Goal: Transaction & Acquisition: Purchase product/service

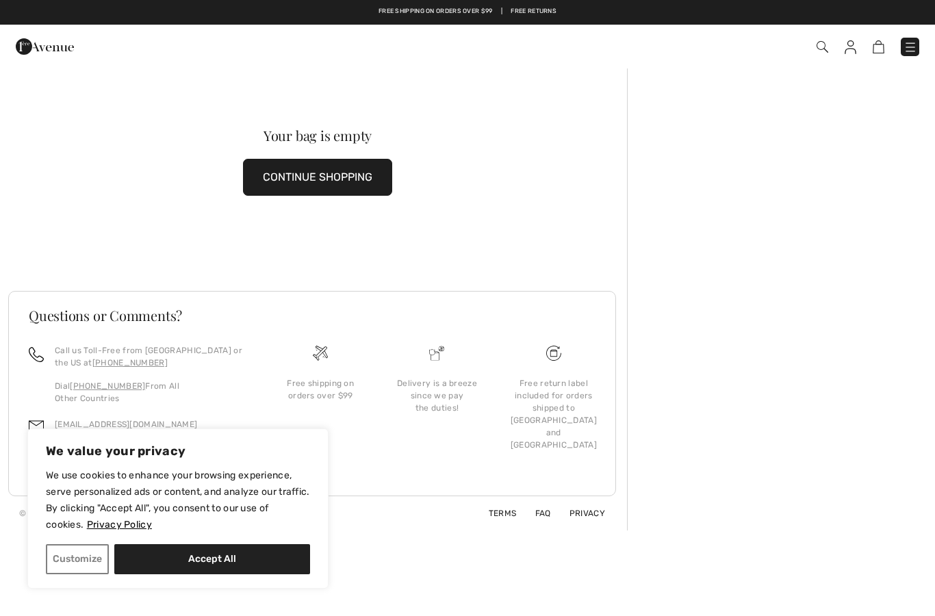
click at [252, 571] on button "Accept All" at bounding box center [212, 559] width 196 height 30
checkbox input "true"
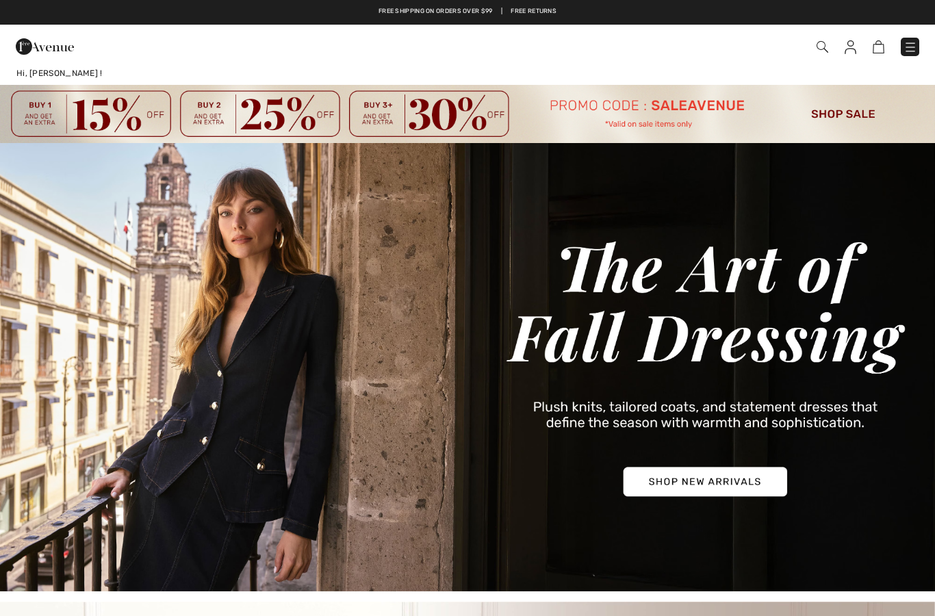
checkbox input "true"
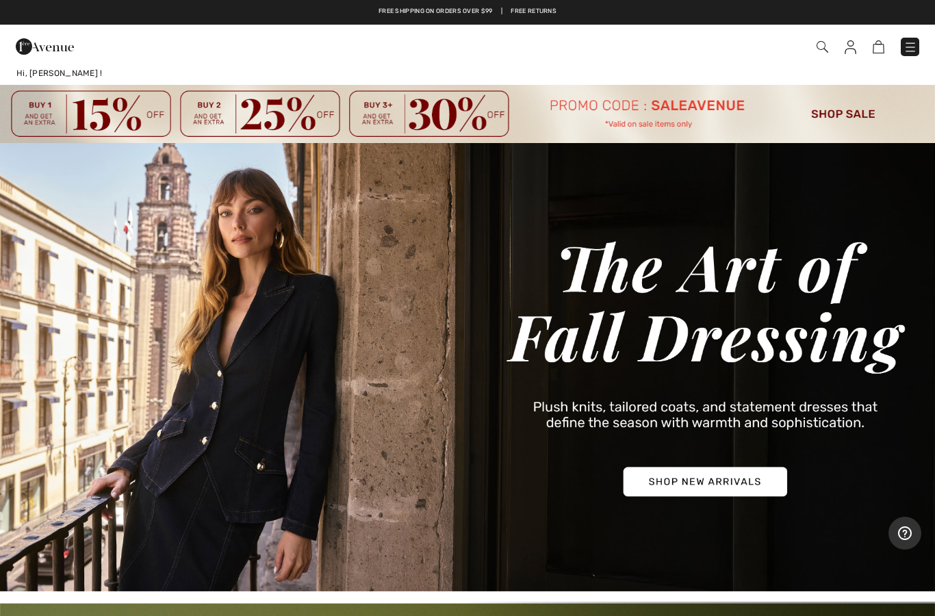
click at [854, 40] on img at bounding box center [850, 47] width 12 height 14
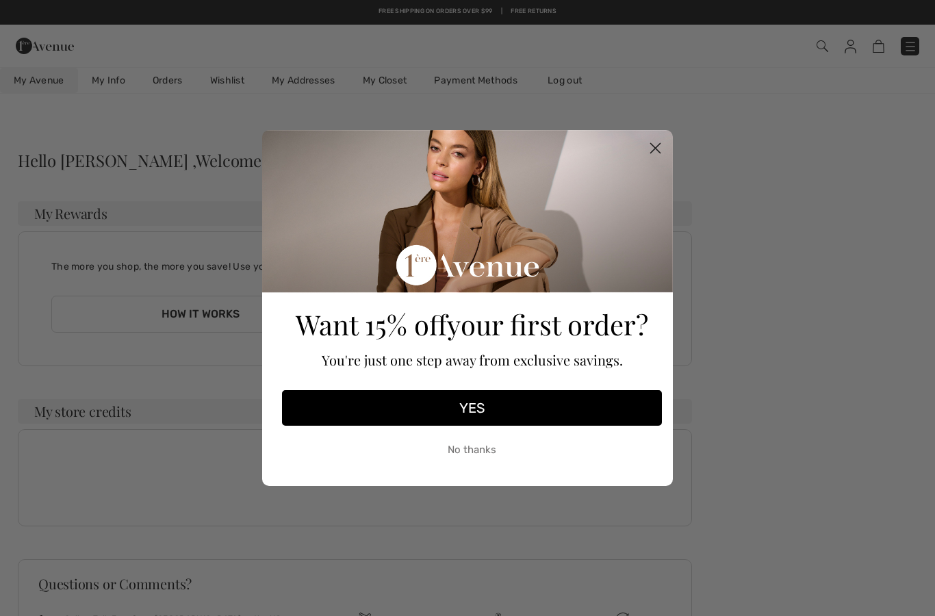
click at [657, 154] on circle "Close dialog" at bounding box center [655, 148] width 23 height 23
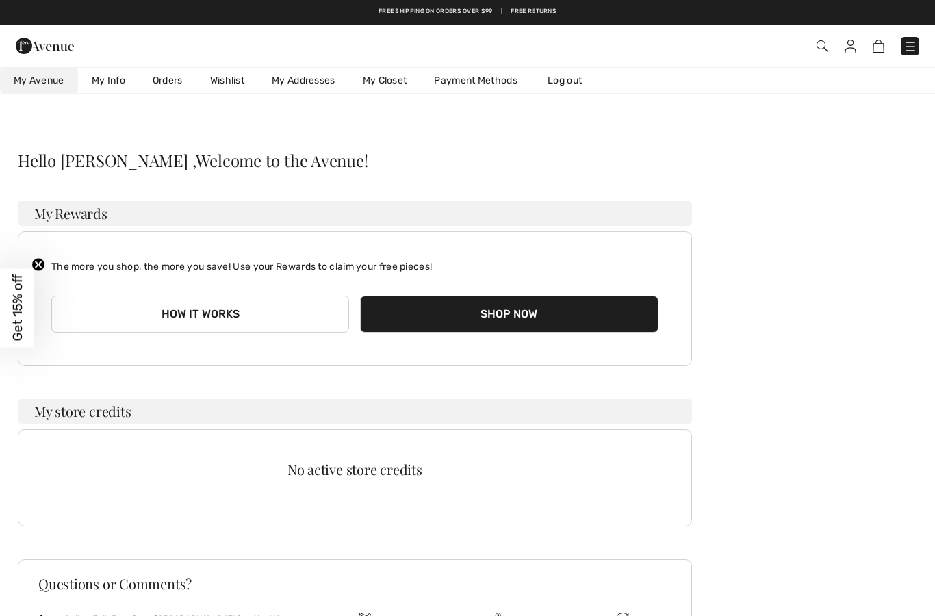
click at [873, 51] on img at bounding box center [879, 46] width 12 height 13
click at [881, 49] on img at bounding box center [879, 46] width 12 height 13
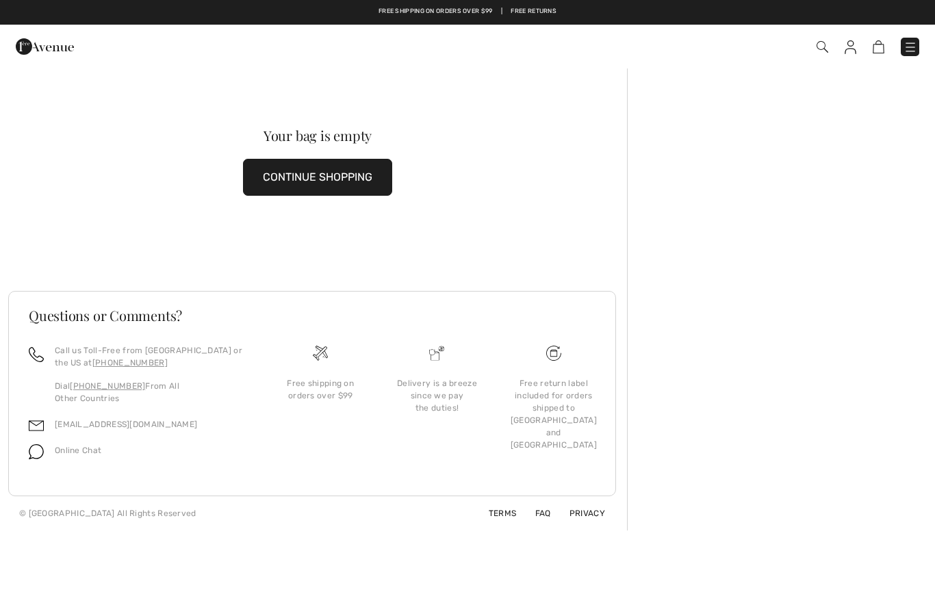
click at [866, 576] on body "We value your privacy We use cookies to enhance your browsing experience, serve…" at bounding box center [467, 308] width 935 height 616
click at [368, 179] on button "CONTINUE SHOPPING" at bounding box center [317, 177] width 149 height 37
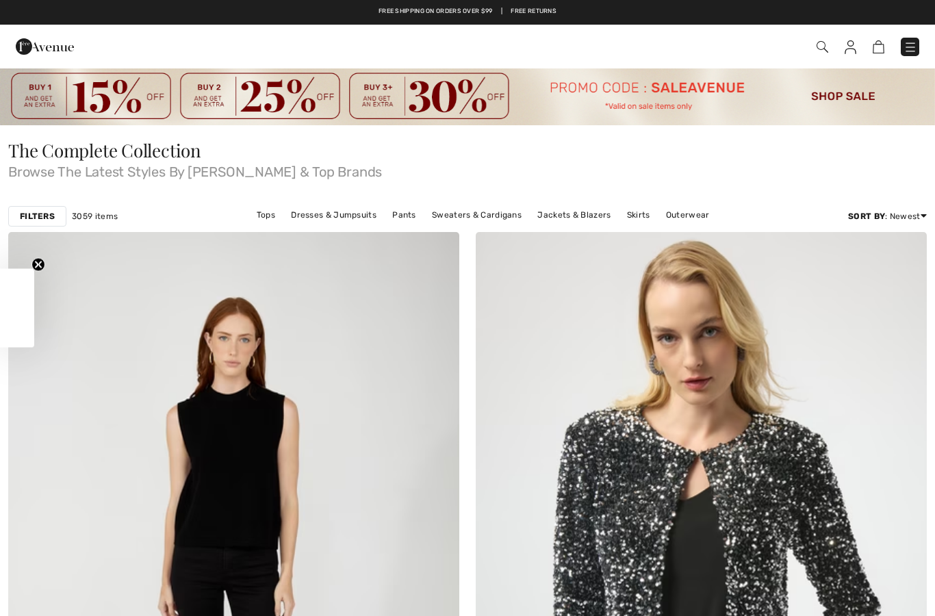
checkbox input "true"
click at [850, 101] on img at bounding box center [467, 96] width 935 height 58
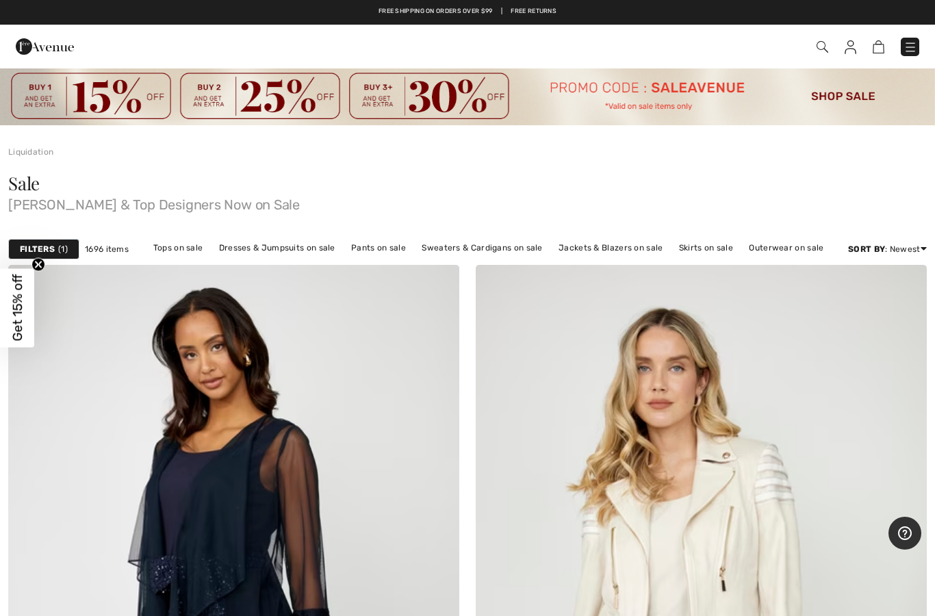
click at [818, 58] on div "Checkout" at bounding box center [660, 47] width 539 height 28
click at [837, 51] on span at bounding box center [660, 47] width 519 height 18
click at [825, 41] on img at bounding box center [822, 47] width 12 height 12
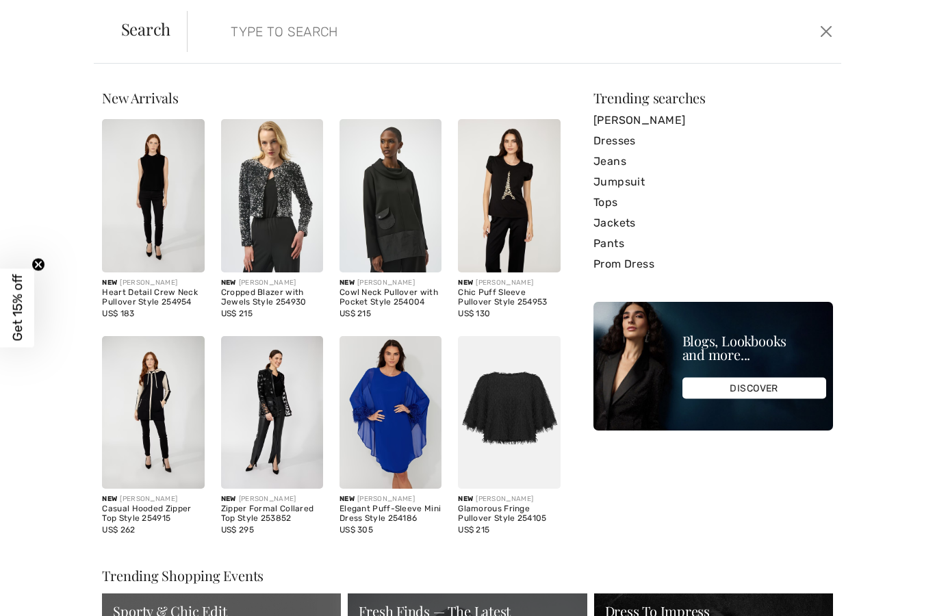
click at [364, 32] on input "search" at bounding box center [443, 31] width 446 height 41
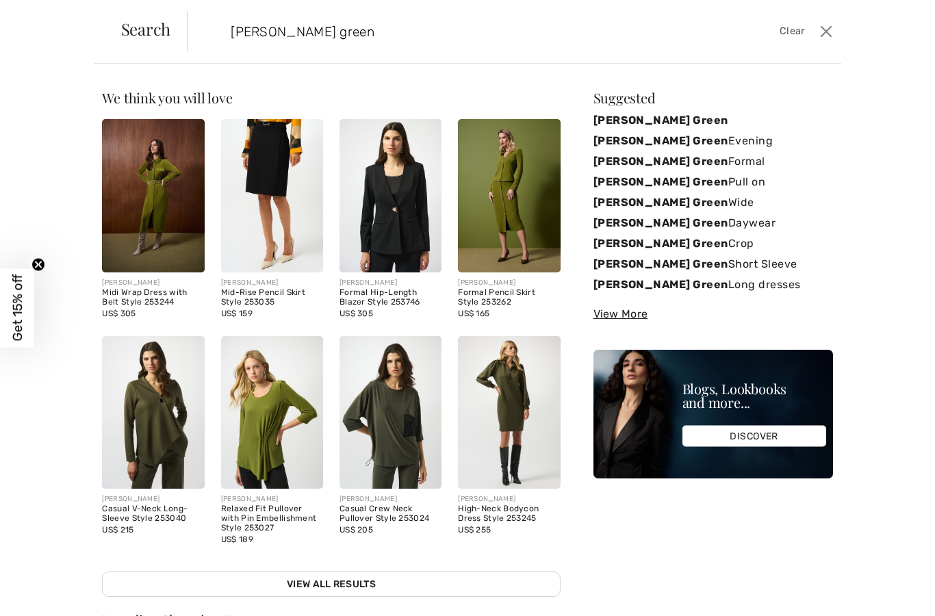
type input "Joseph ribkoff green"
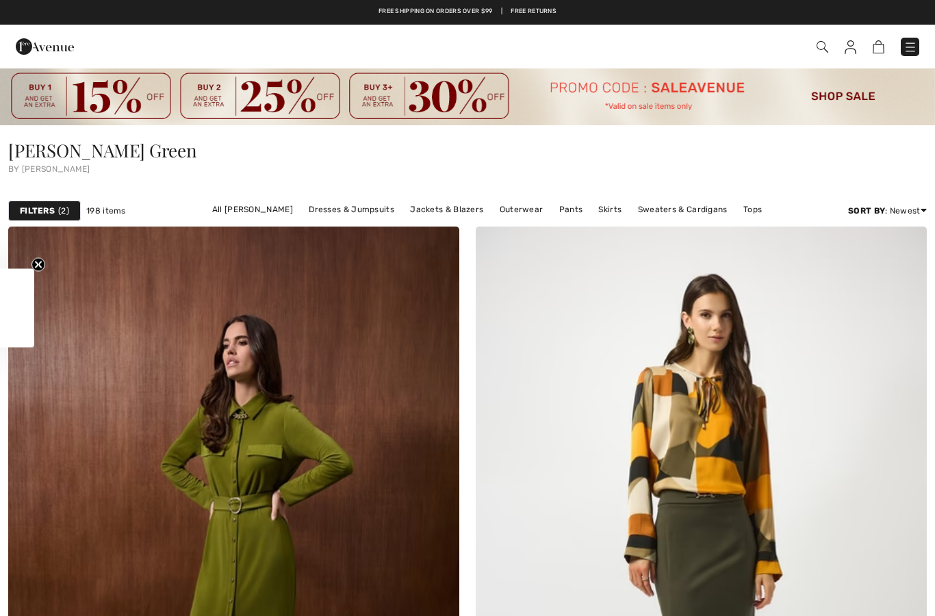
checkbox input "true"
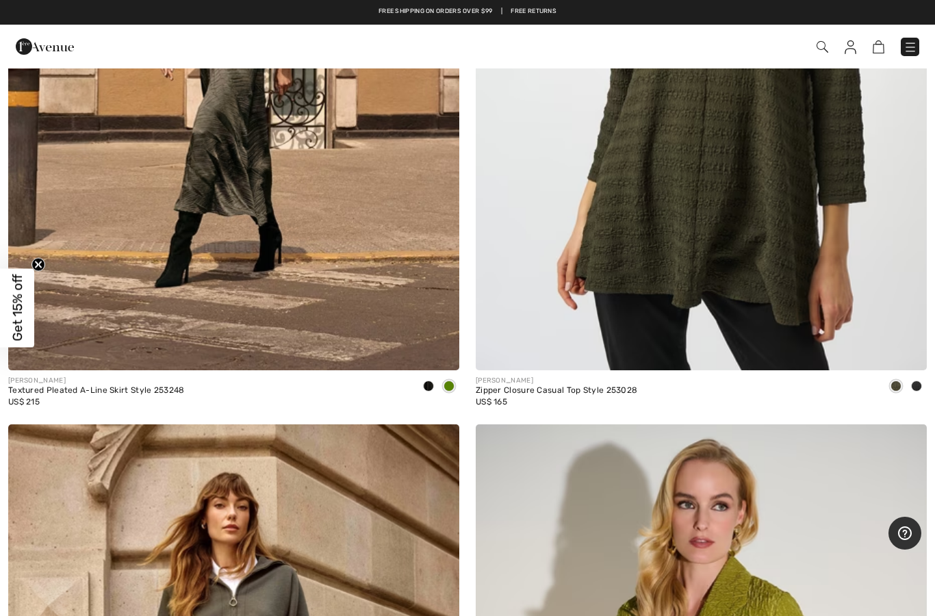
scroll to position [9691, 0]
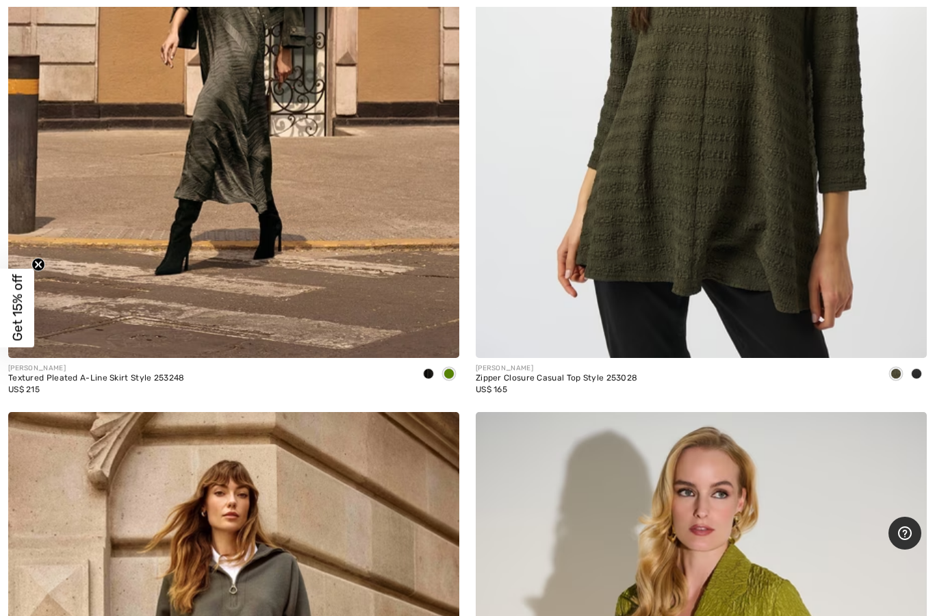
click at [761, 285] on img at bounding box center [701, 20] width 451 height 677
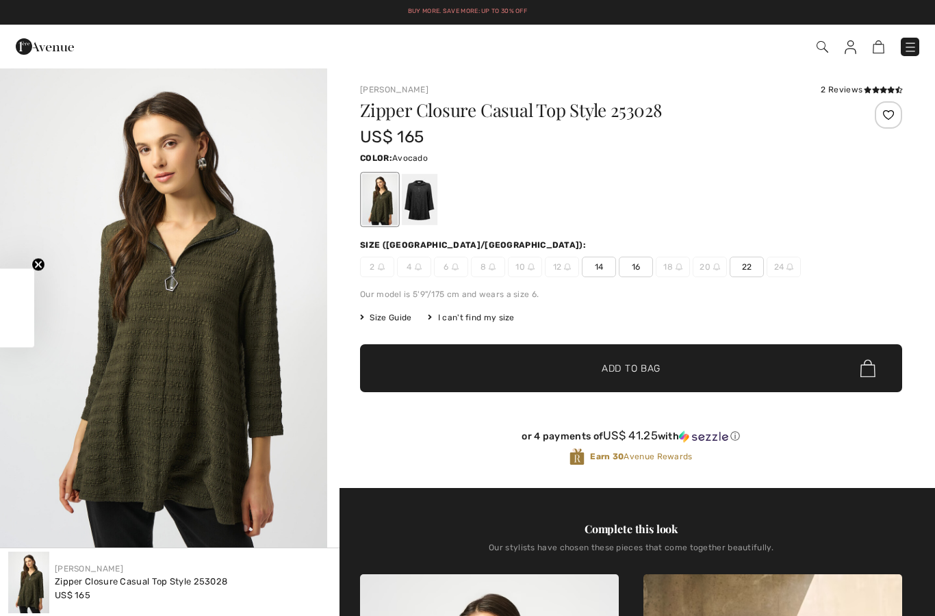
checkbox input "true"
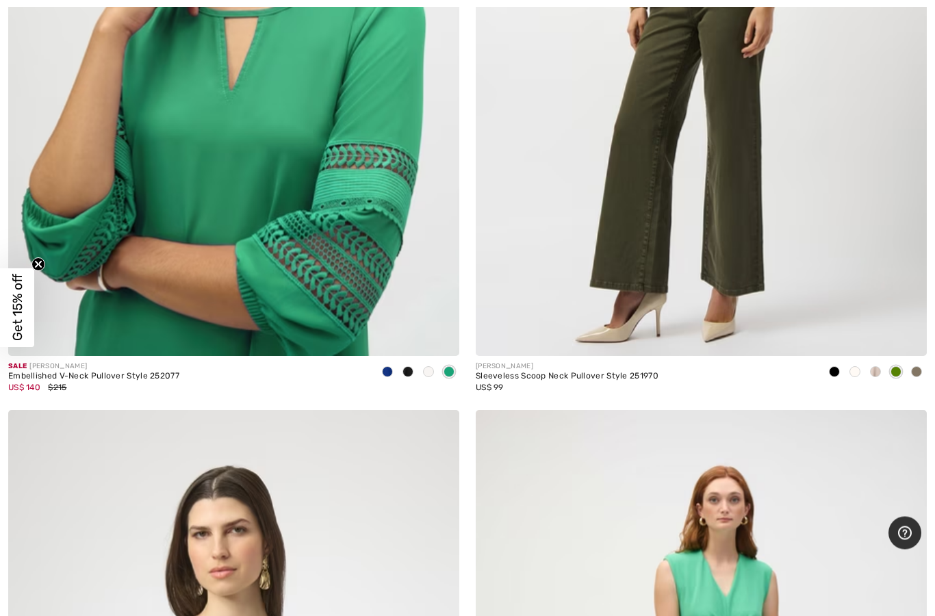
scroll to position [14254, 0]
click at [300, 287] on img at bounding box center [233, 17] width 451 height 677
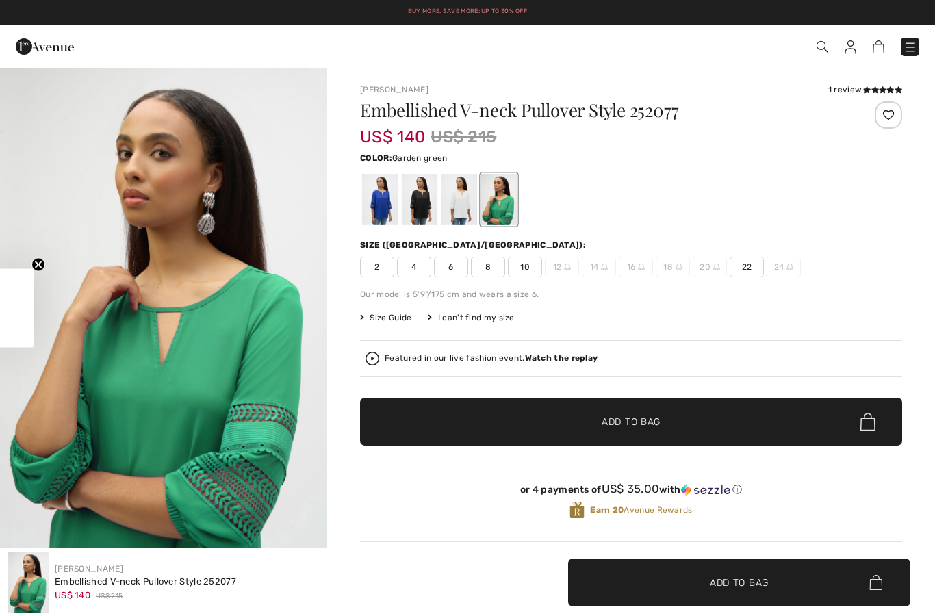
checkbox input "true"
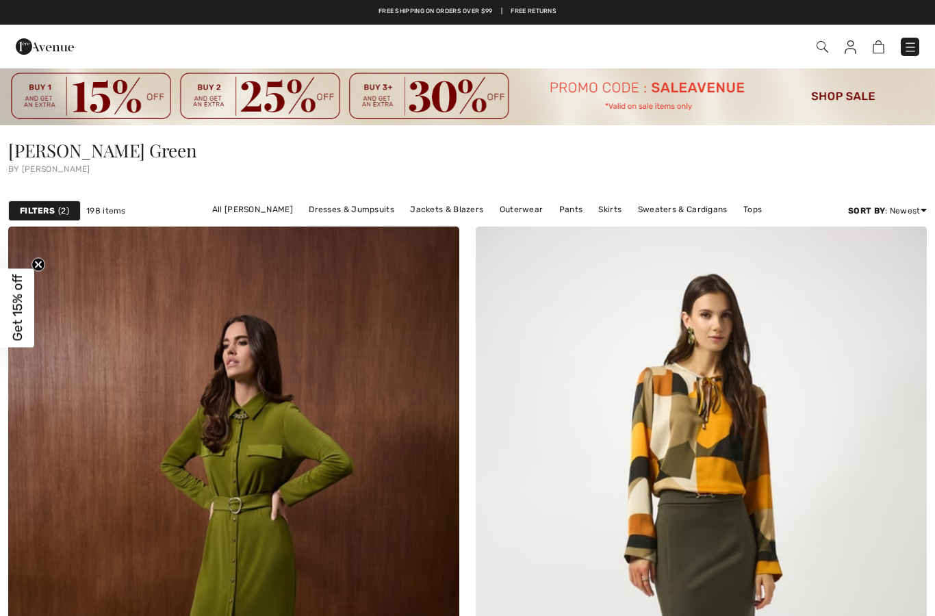
checkbox input "true"
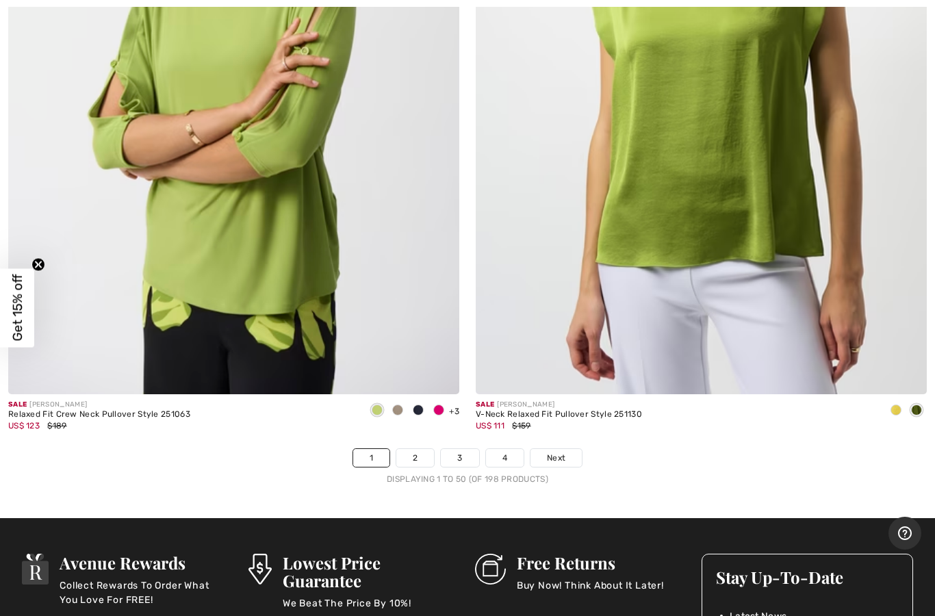
scroll to position [18780, 0]
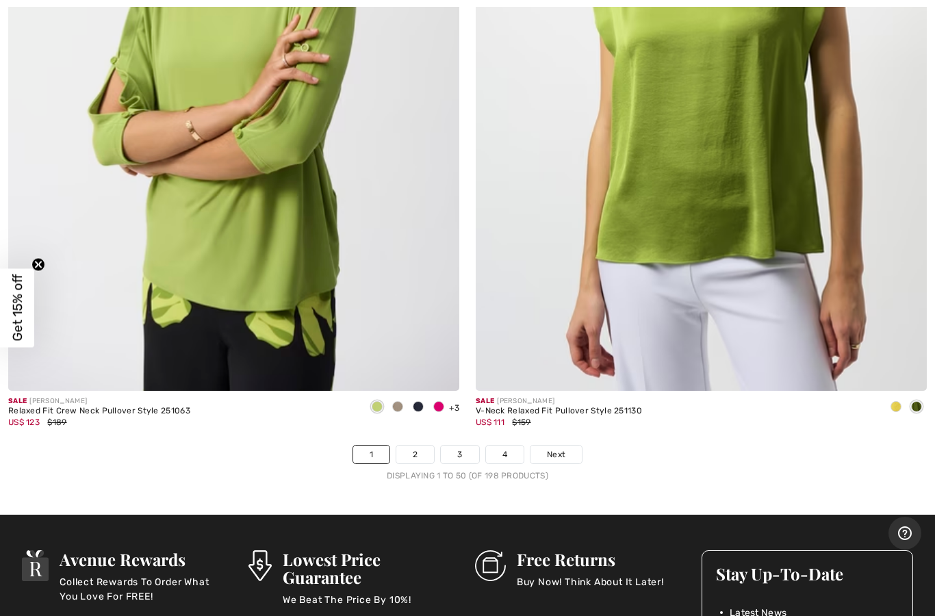
click at [420, 446] on link "2" at bounding box center [415, 455] width 38 height 18
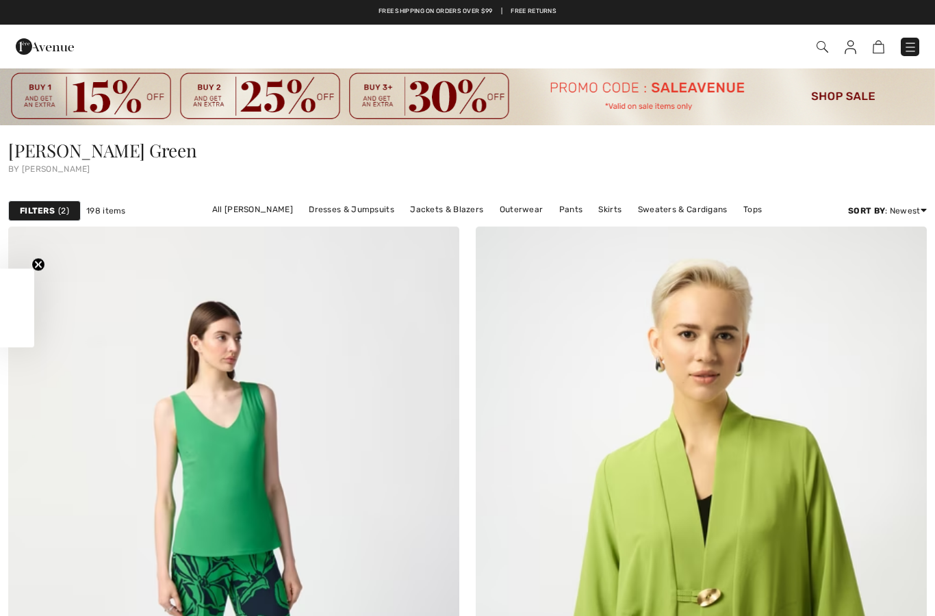
checkbox input "true"
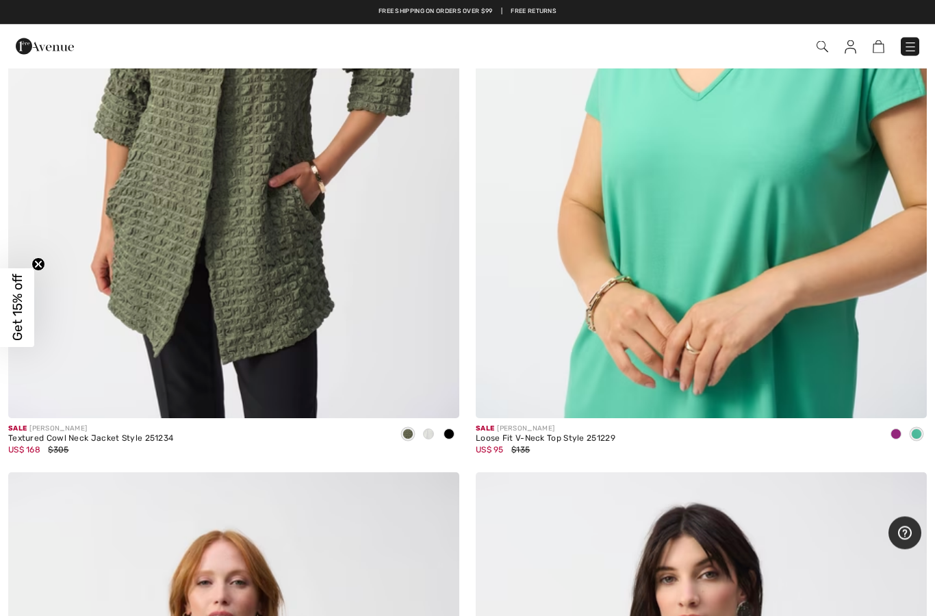
scroll to position [2666, 0]
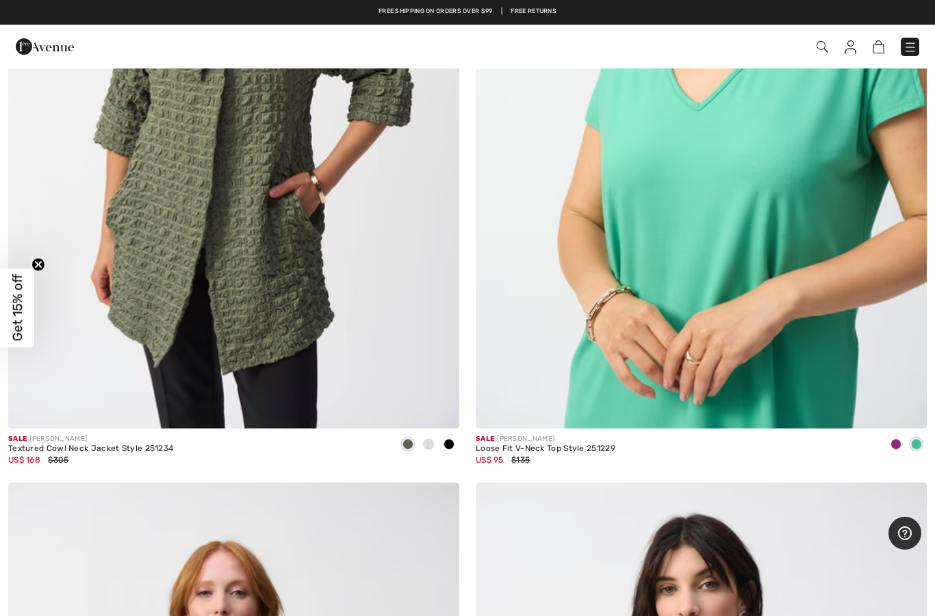
click at [259, 337] on img at bounding box center [233, 90] width 451 height 677
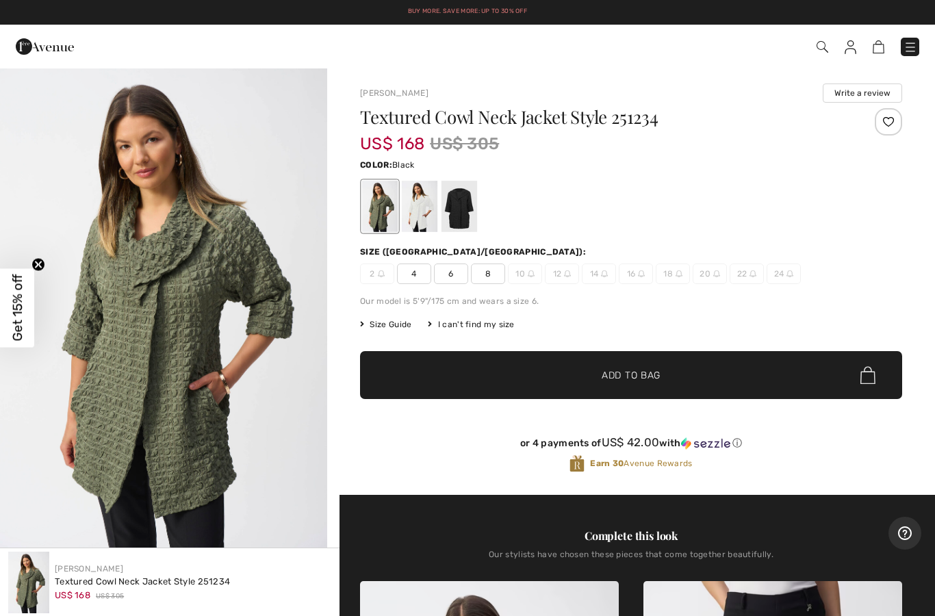
click at [462, 208] on div at bounding box center [459, 206] width 36 height 51
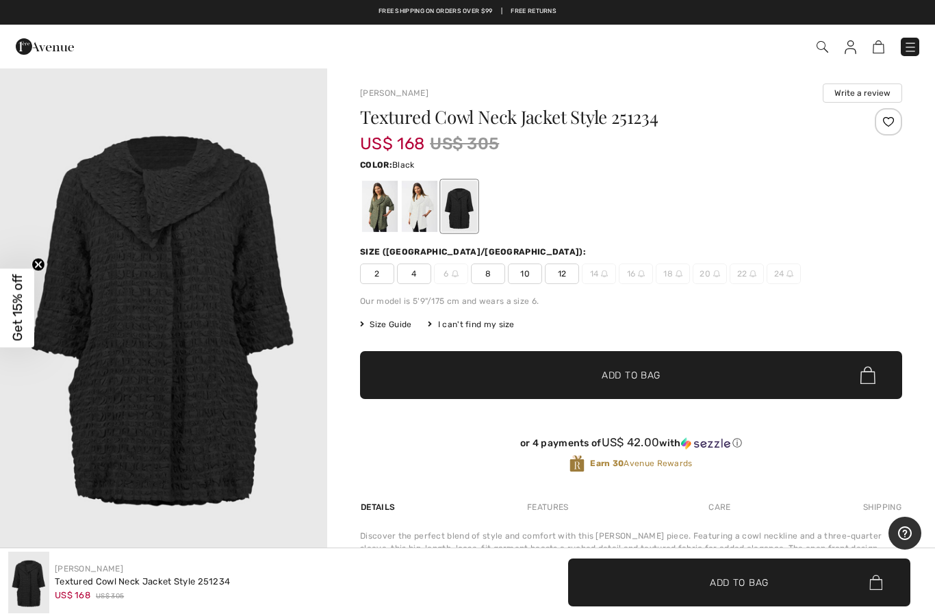
click at [420, 216] on div at bounding box center [420, 206] width 36 height 51
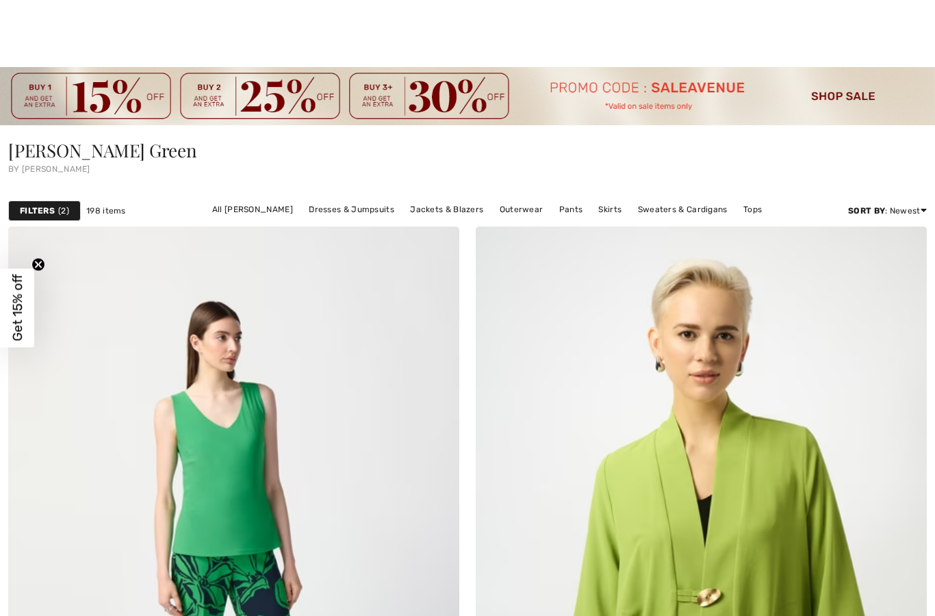
checkbox input "true"
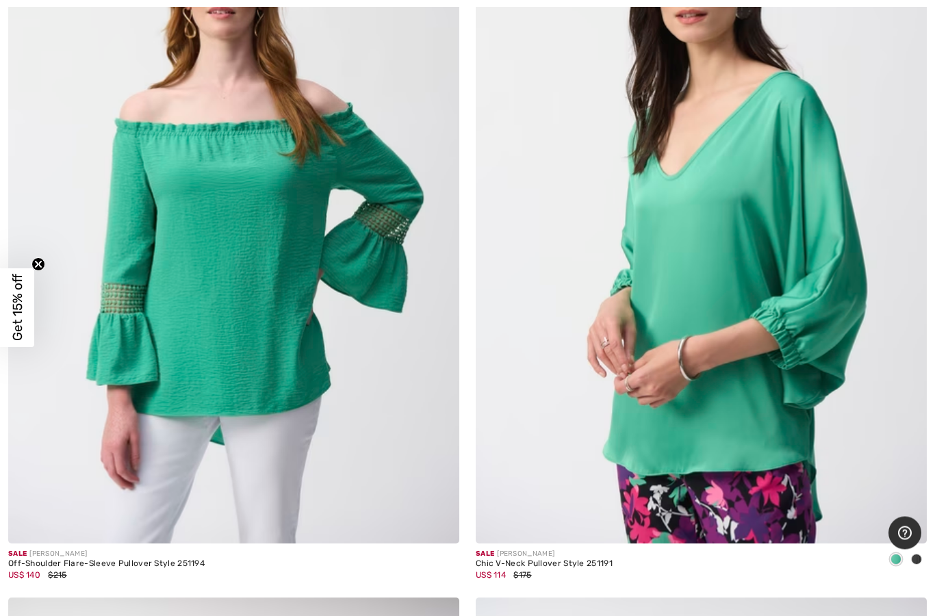
scroll to position [3281, 0]
click at [708, 459] on img at bounding box center [701, 205] width 451 height 677
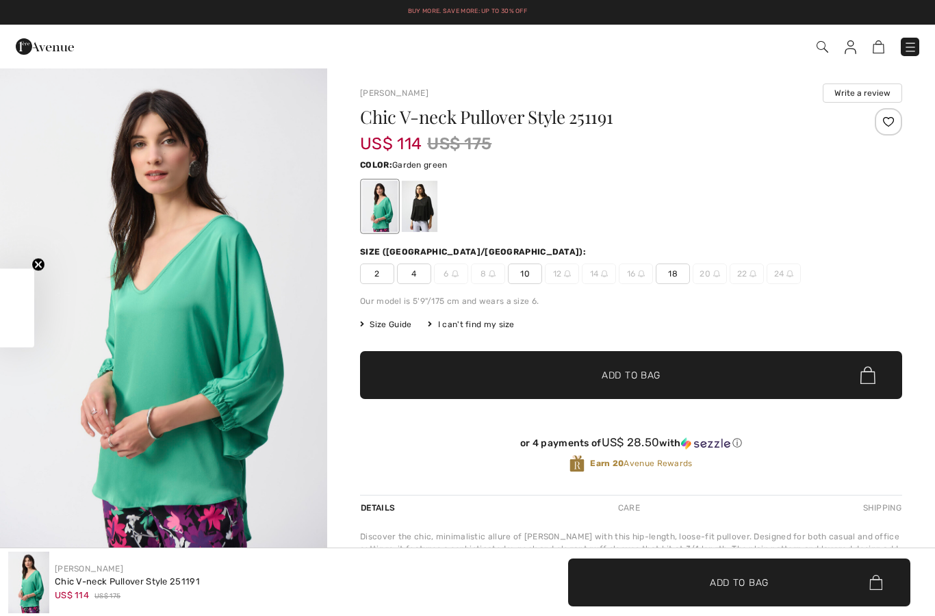
checkbox input "true"
click at [673, 276] on span "18" at bounding box center [673, 273] width 34 height 21
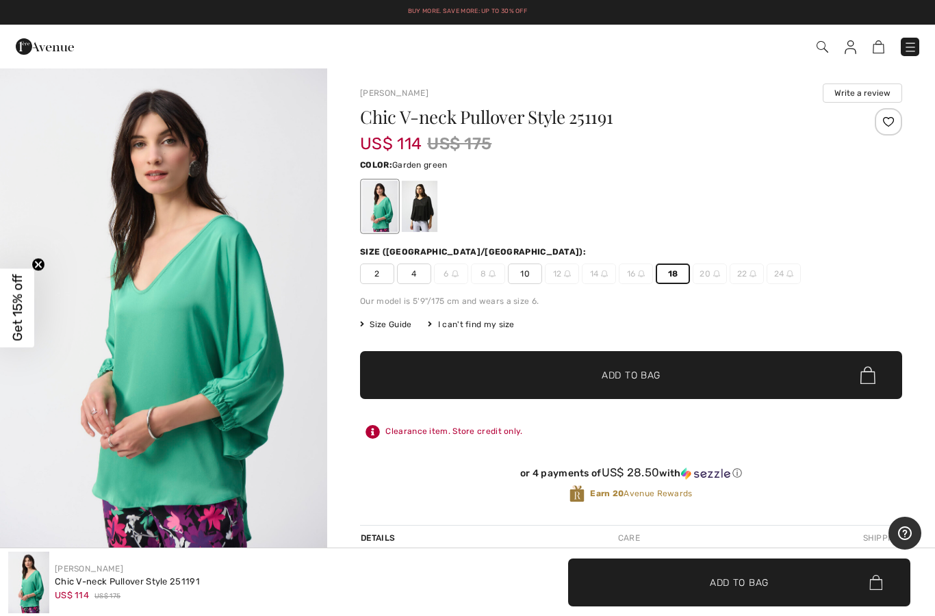
click at [758, 372] on span "✔ Added to Bag Add to Bag" at bounding box center [631, 375] width 542 height 48
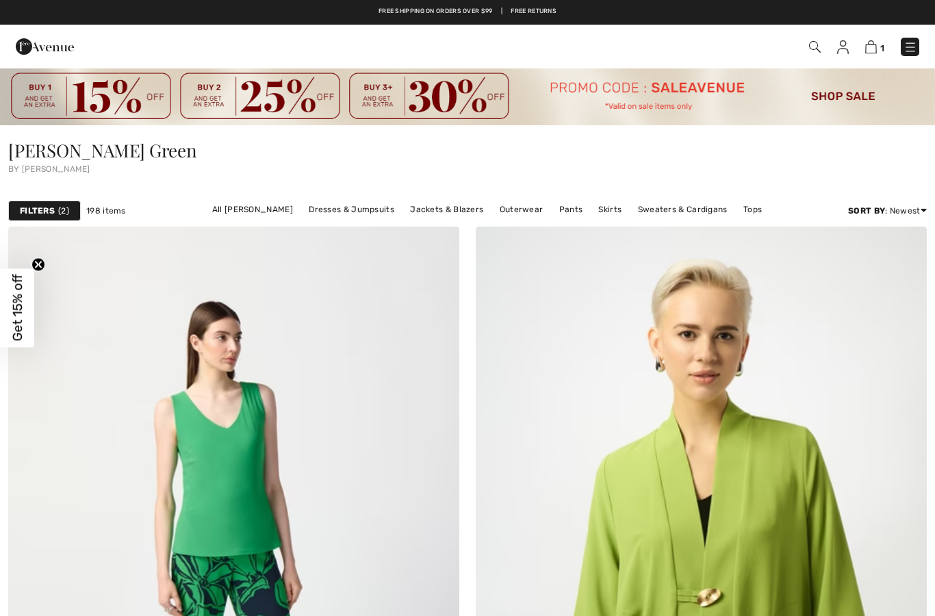
checkbox input "true"
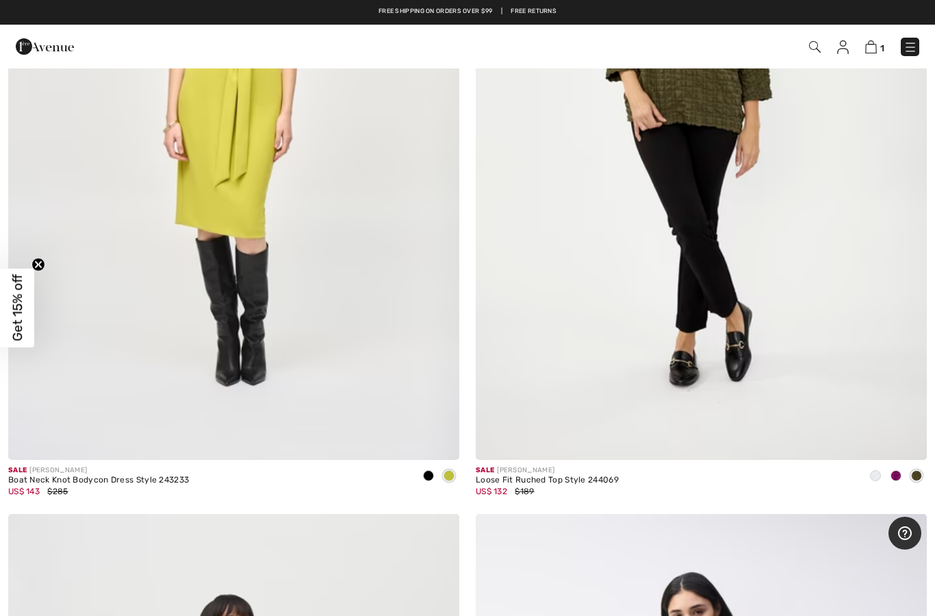
scroll to position [9574, 0]
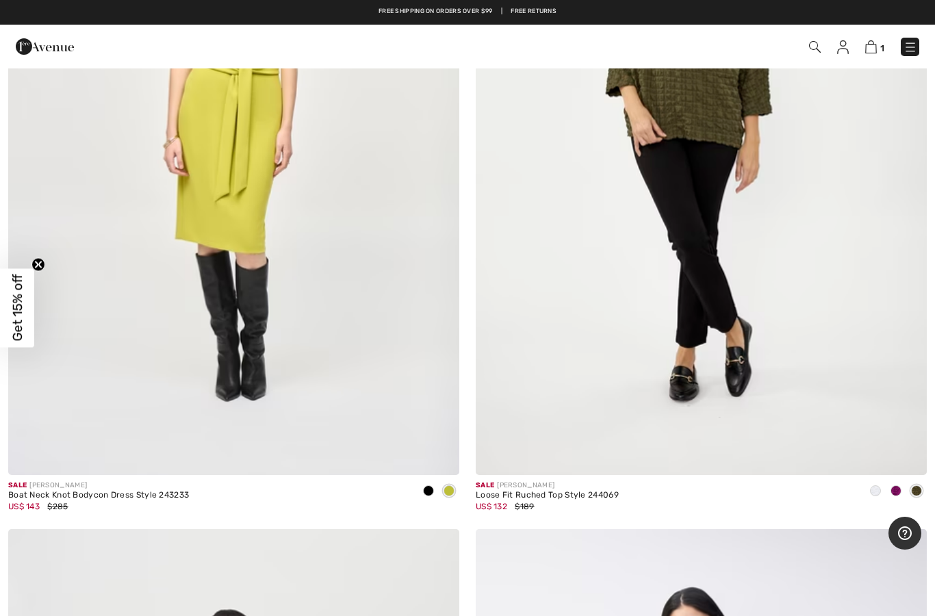
click at [691, 394] on img at bounding box center [701, 137] width 451 height 677
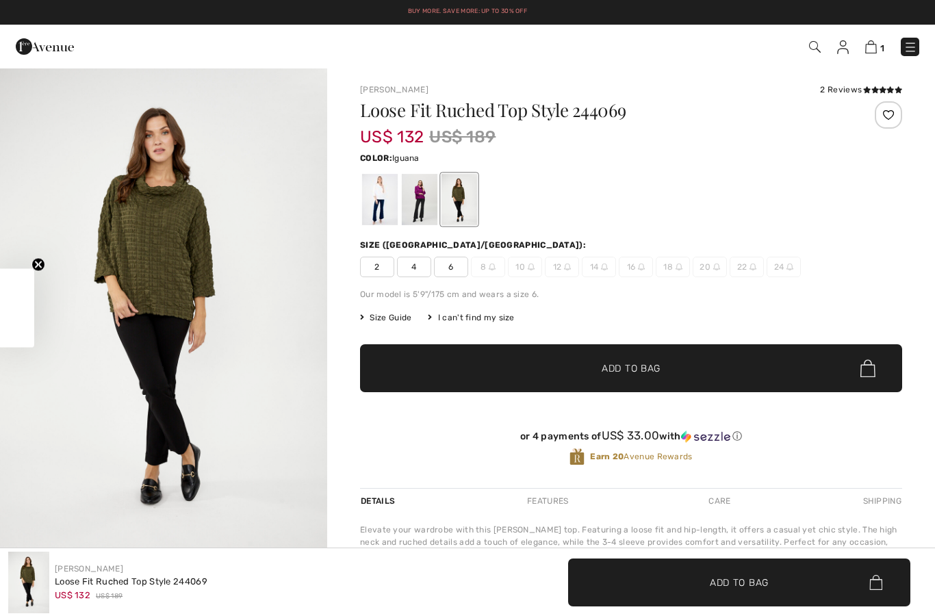
checkbox input "true"
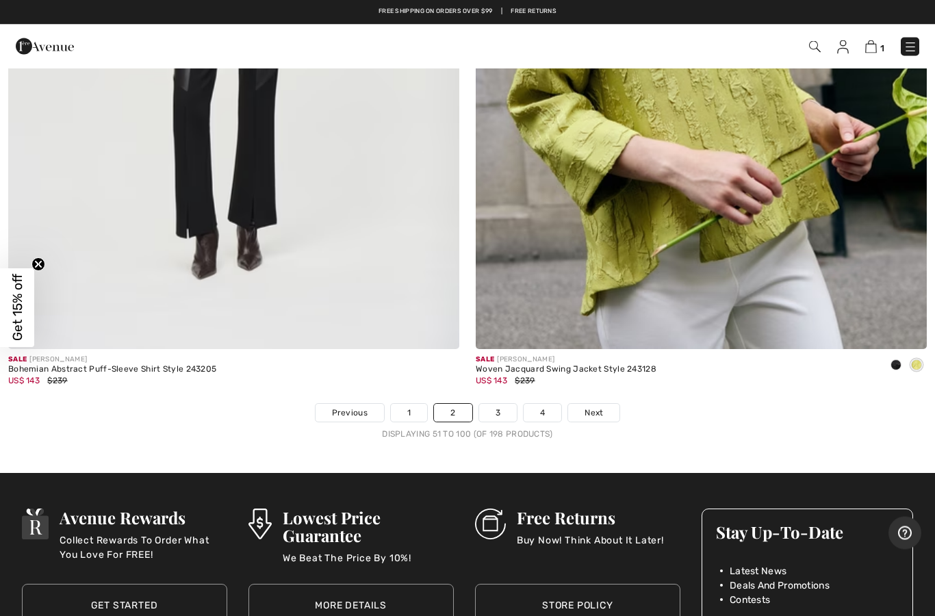
scroll to position [18794, 0]
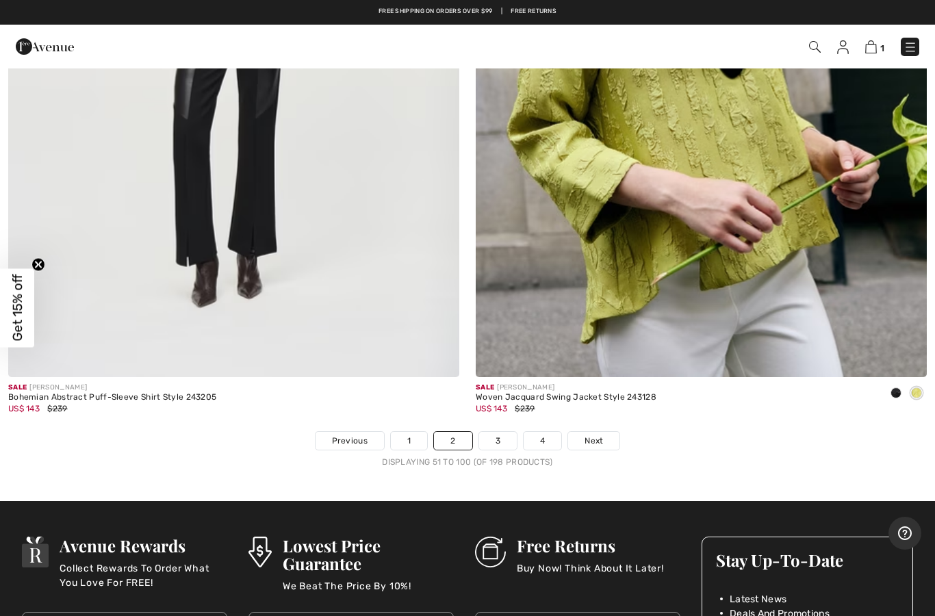
click at [501, 432] on link "3" at bounding box center [498, 441] width 38 height 18
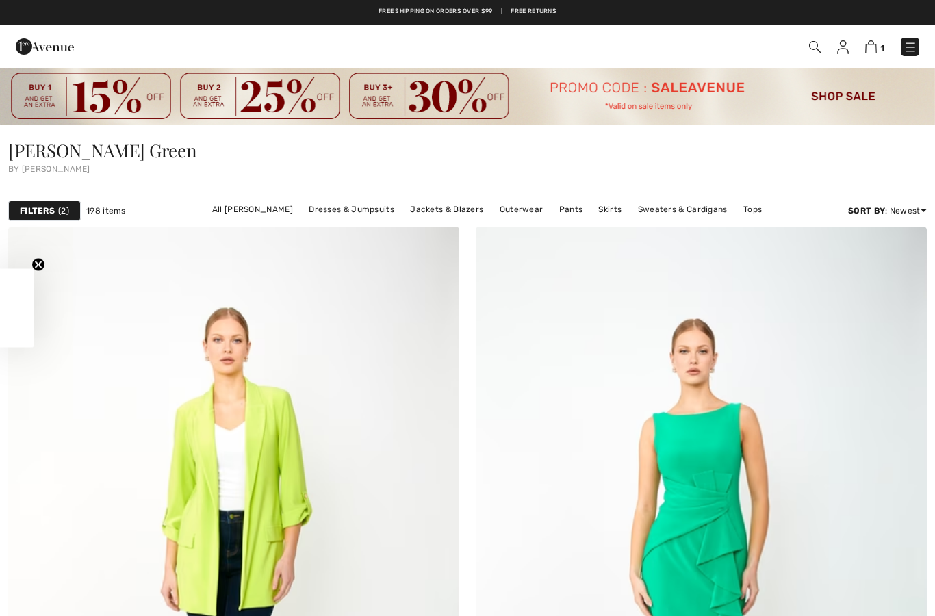
checkbox input "true"
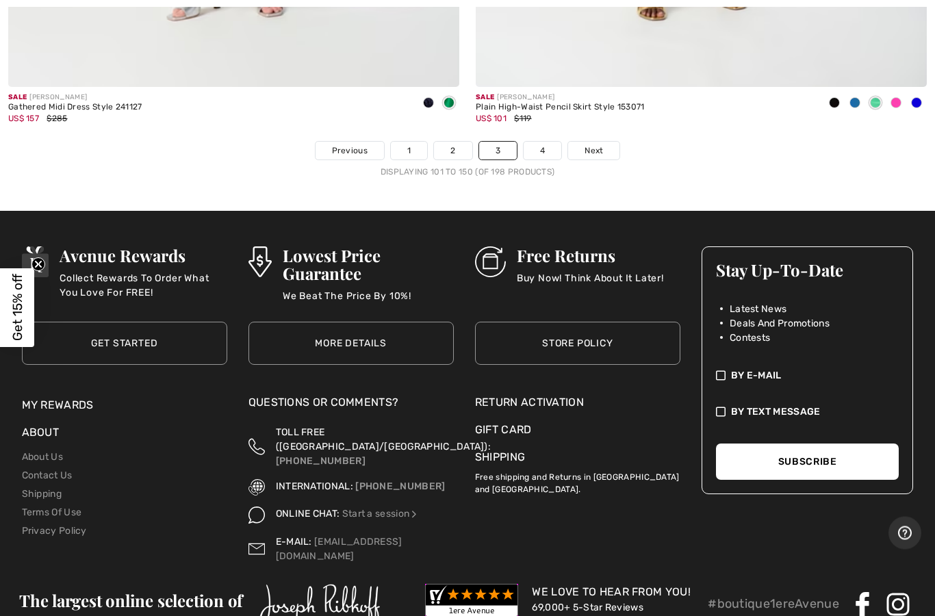
scroll to position [19040, 0]
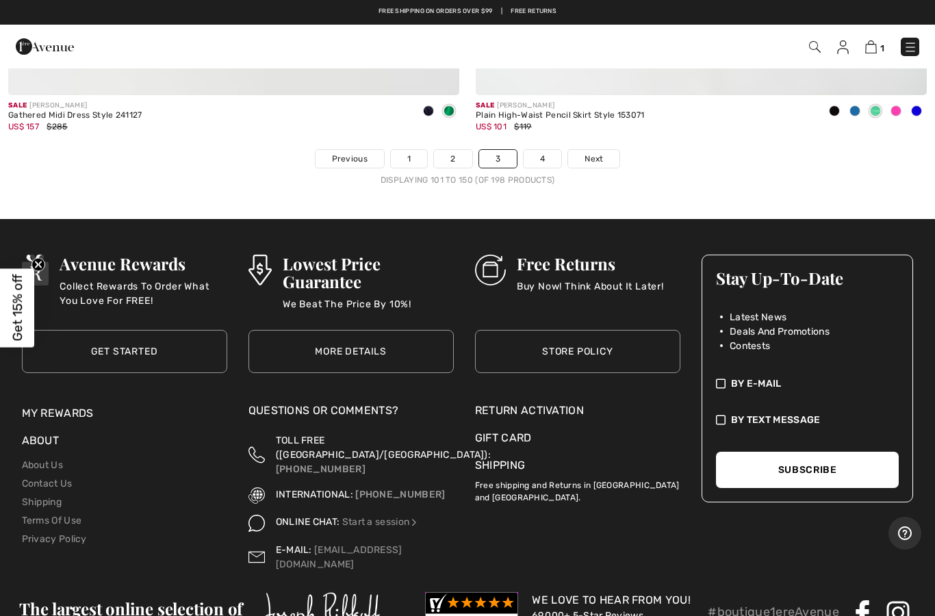
click at [539, 151] on link "4" at bounding box center [543, 159] width 38 height 18
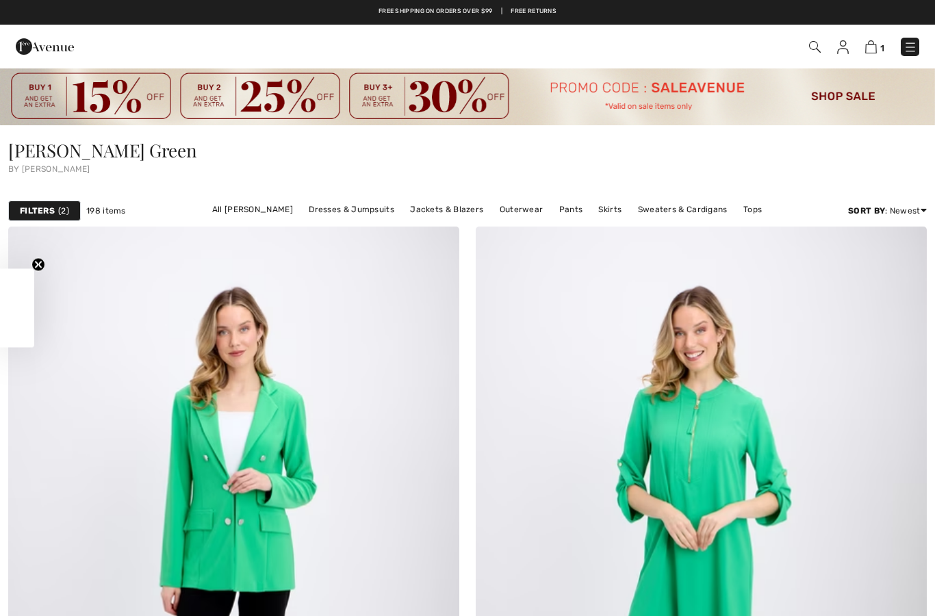
checkbox input "true"
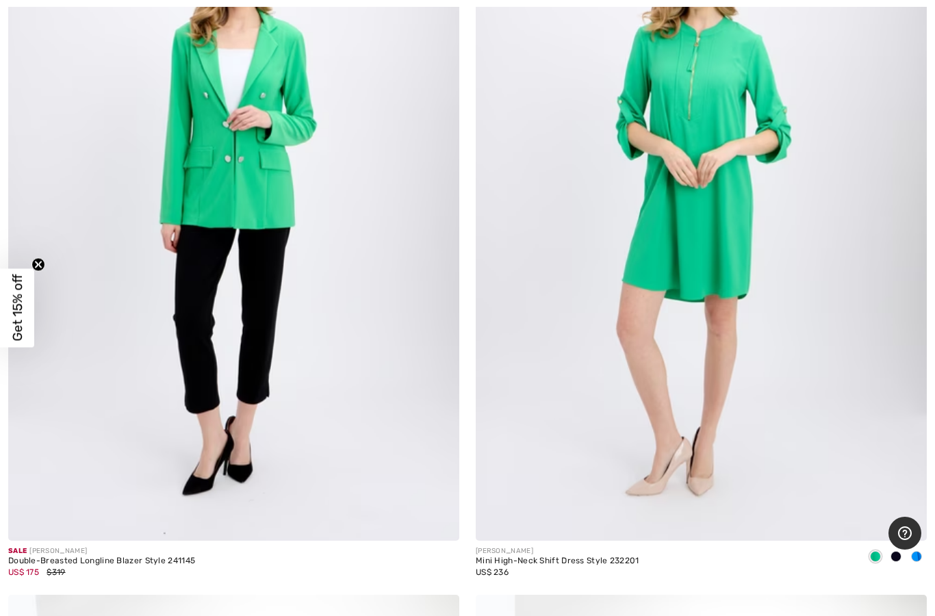
scroll to position [396, 0]
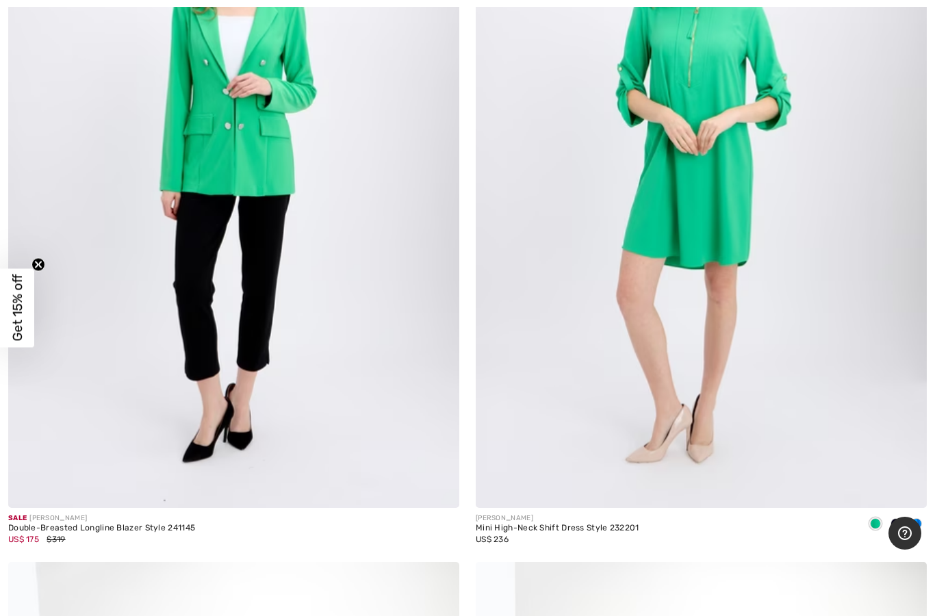
click at [300, 408] on img at bounding box center [233, 169] width 451 height 677
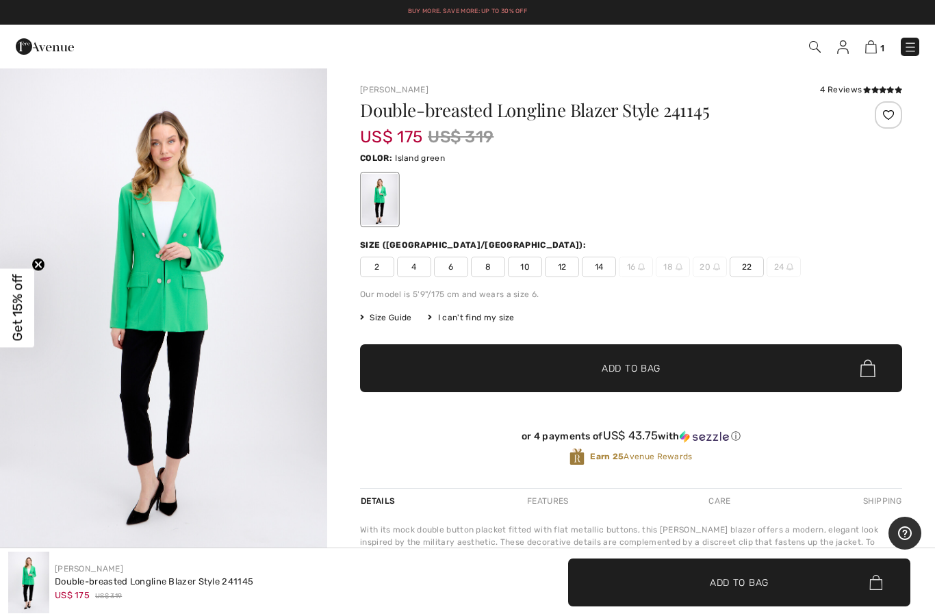
click at [758, 265] on span "22" at bounding box center [747, 267] width 34 height 21
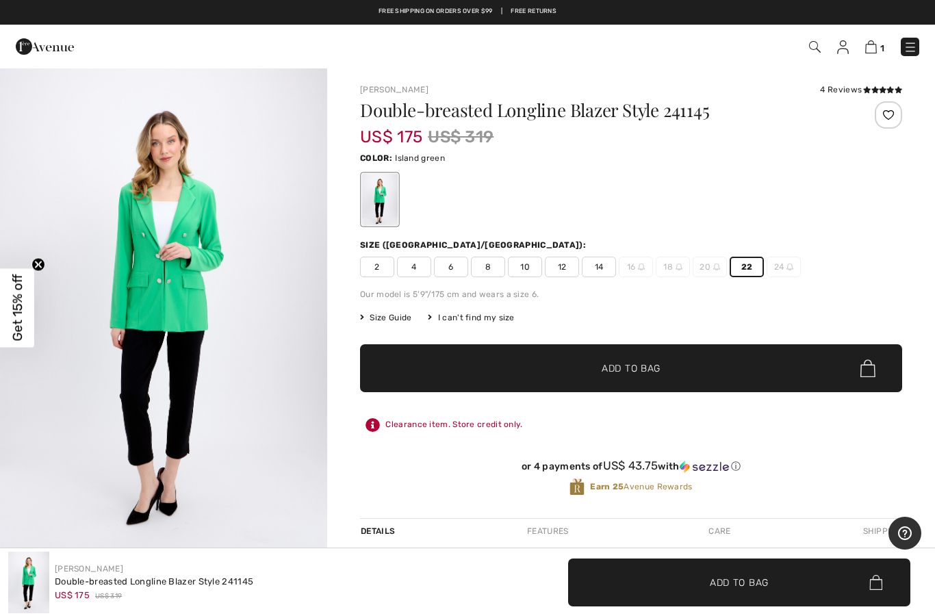
click at [676, 374] on span "✔ Added to Bag Add to Bag" at bounding box center [631, 368] width 542 height 48
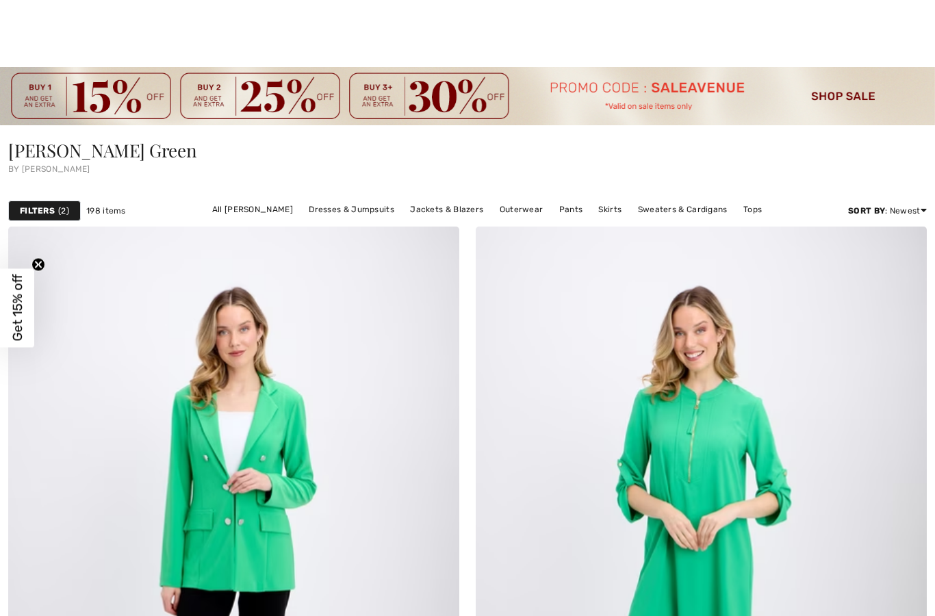
checkbox input "true"
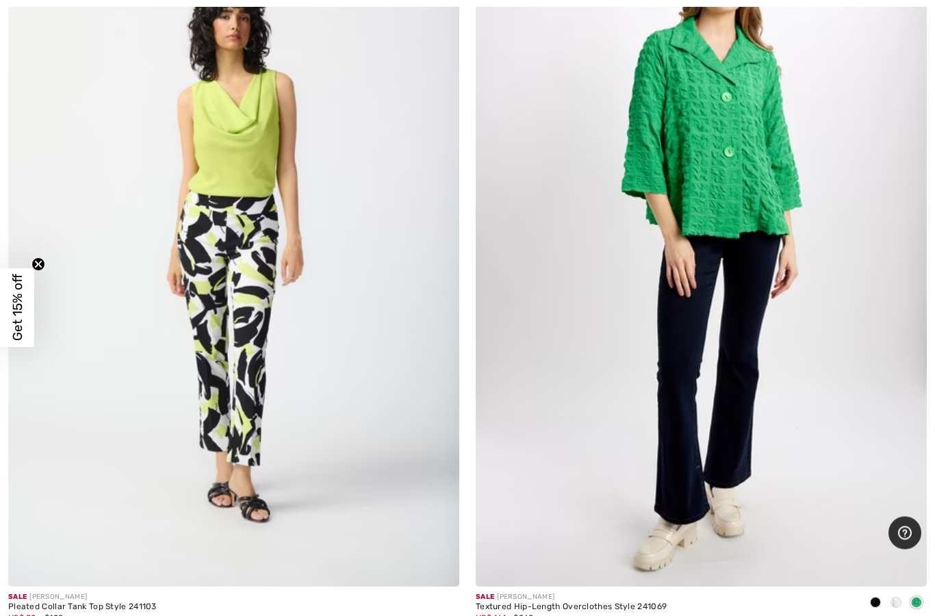
scroll to position [1777, 0]
click at [724, 335] on img at bounding box center [701, 248] width 451 height 677
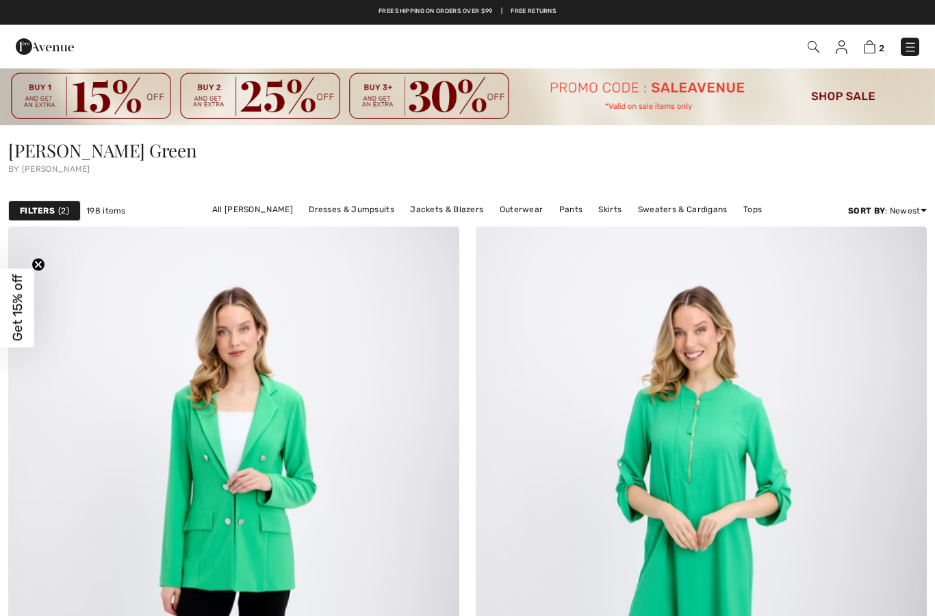
checkbox input "true"
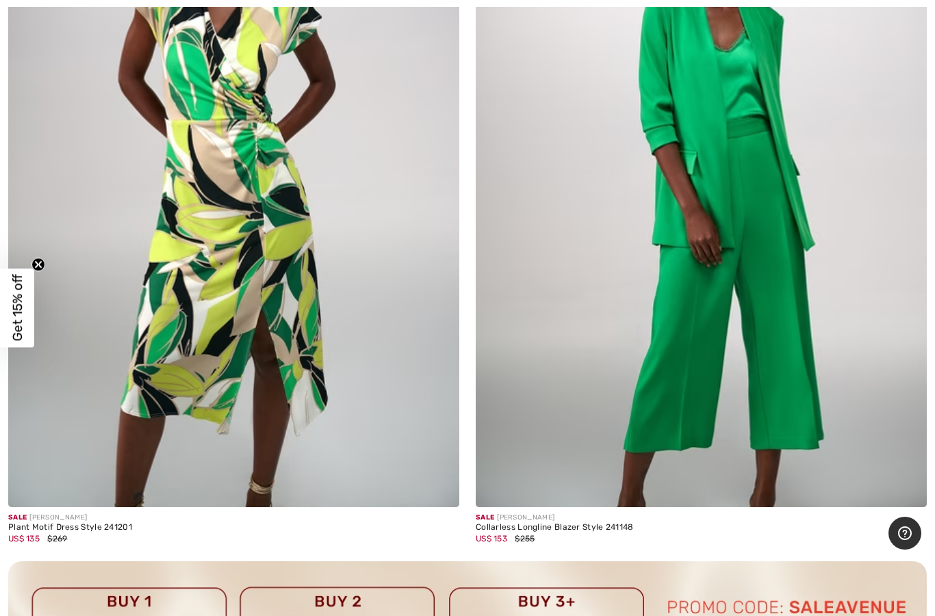
scroll to position [4097, 0]
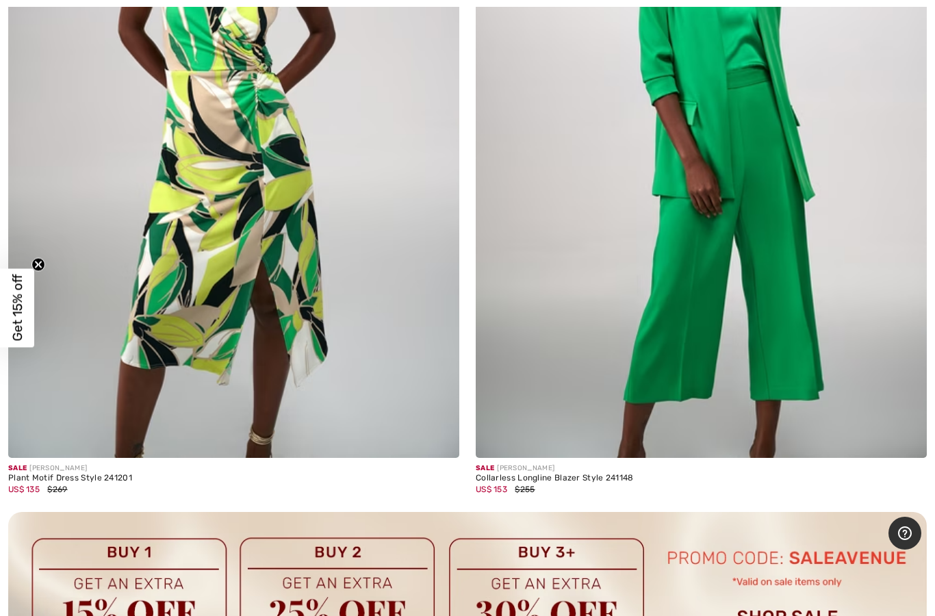
click at [742, 403] on img at bounding box center [701, 120] width 451 height 677
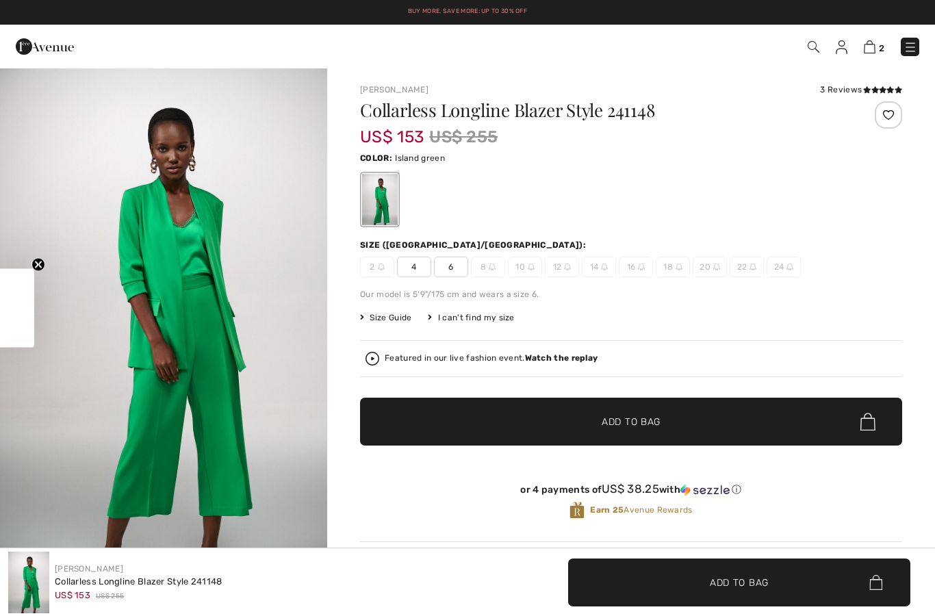
checkbox input "true"
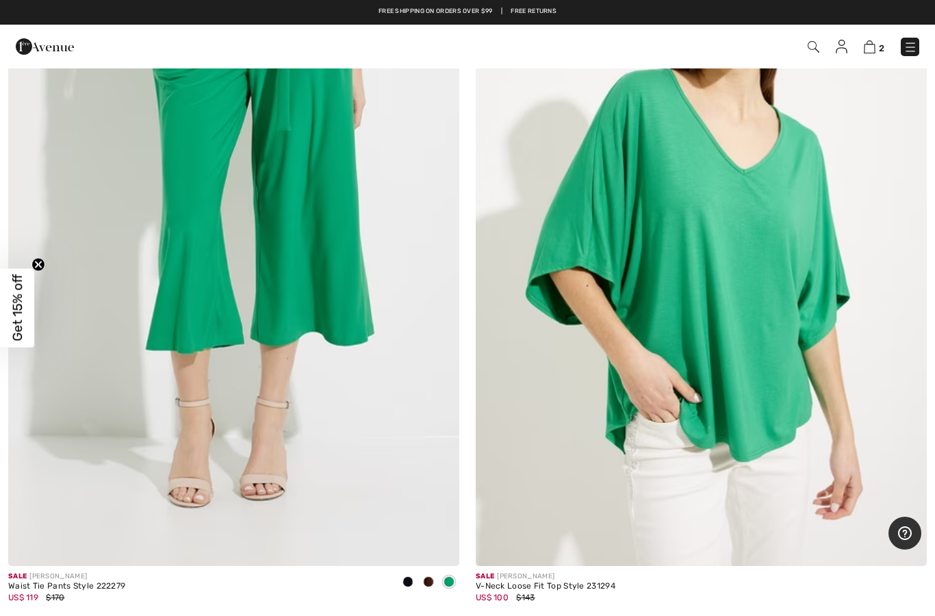
scroll to position [14775, 0]
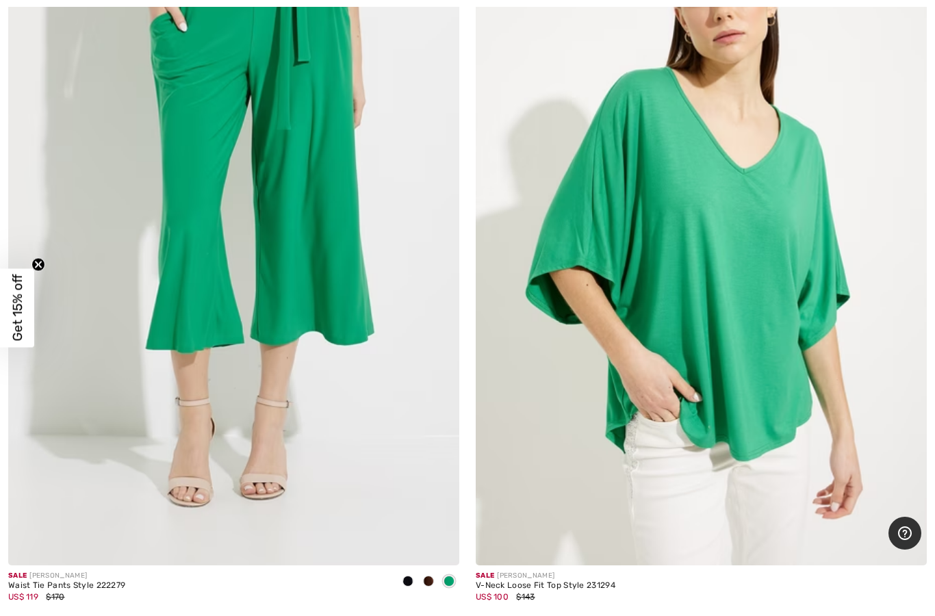
click at [747, 399] on img at bounding box center [701, 227] width 451 height 677
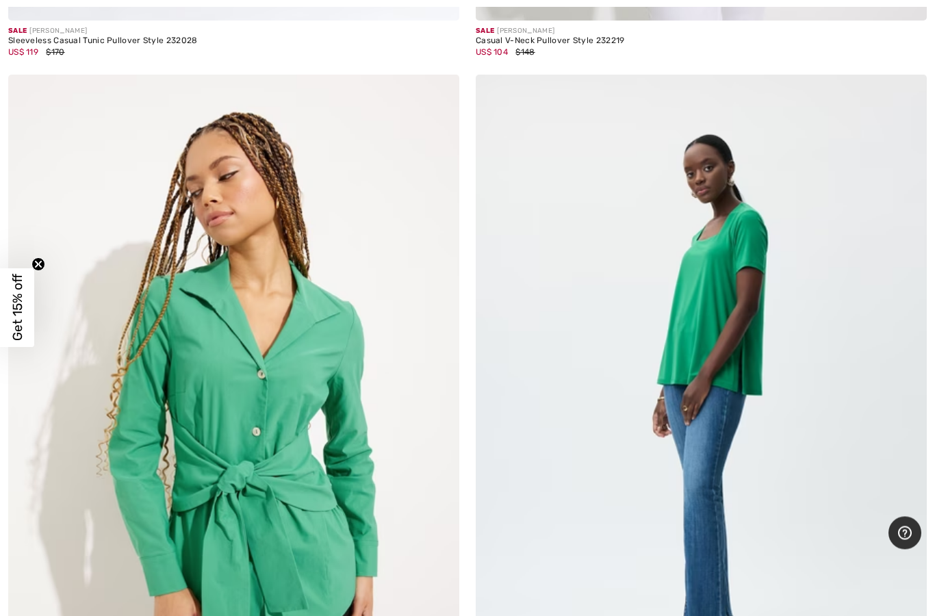
scroll to position [12255, 0]
click at [296, 528] on img at bounding box center [233, 413] width 451 height 677
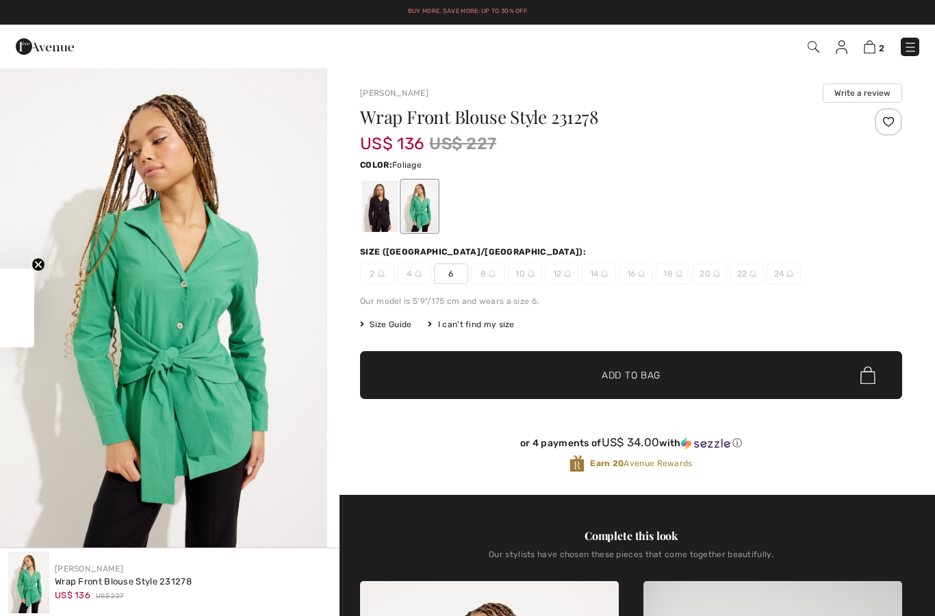
checkbox input "true"
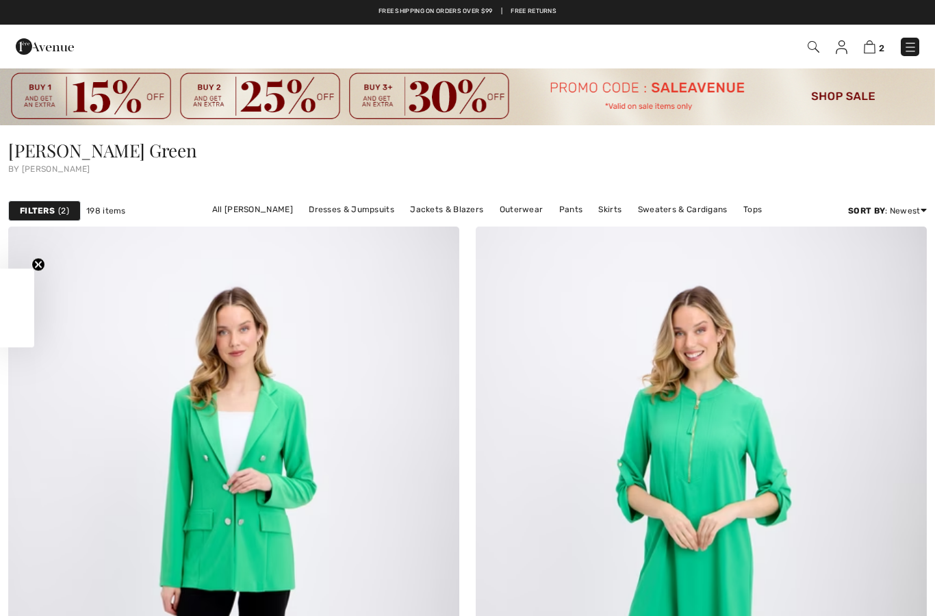
checkbox input "true"
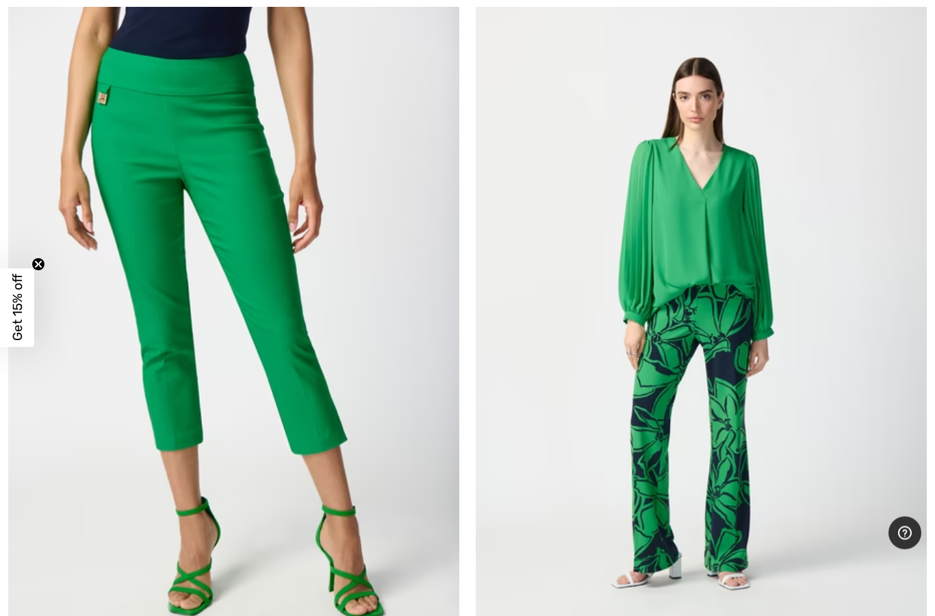
scroll to position [6989, 0]
click at [300, 378] on img at bounding box center [233, 328] width 451 height 677
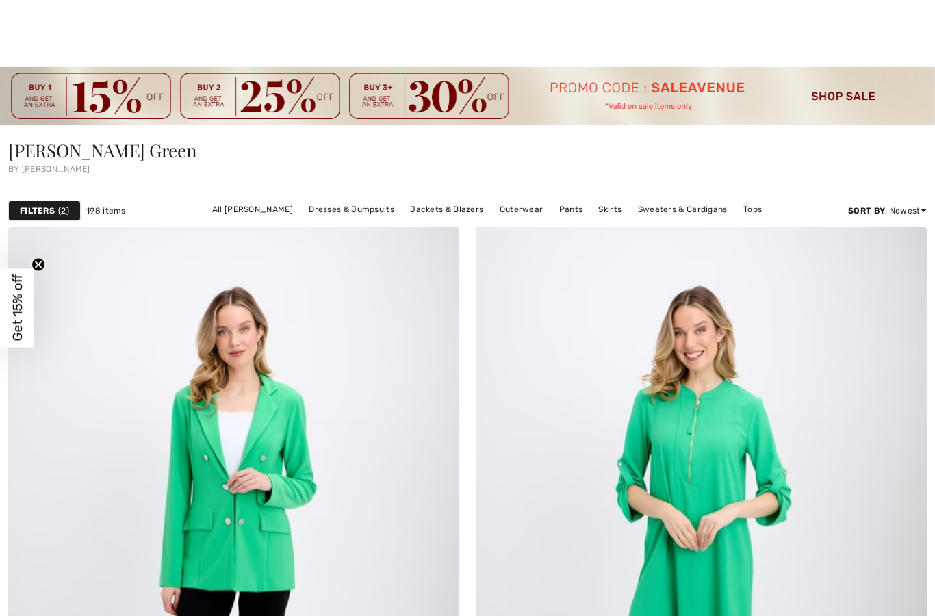
checkbox input "true"
